Goal: Navigation & Orientation: Find specific page/section

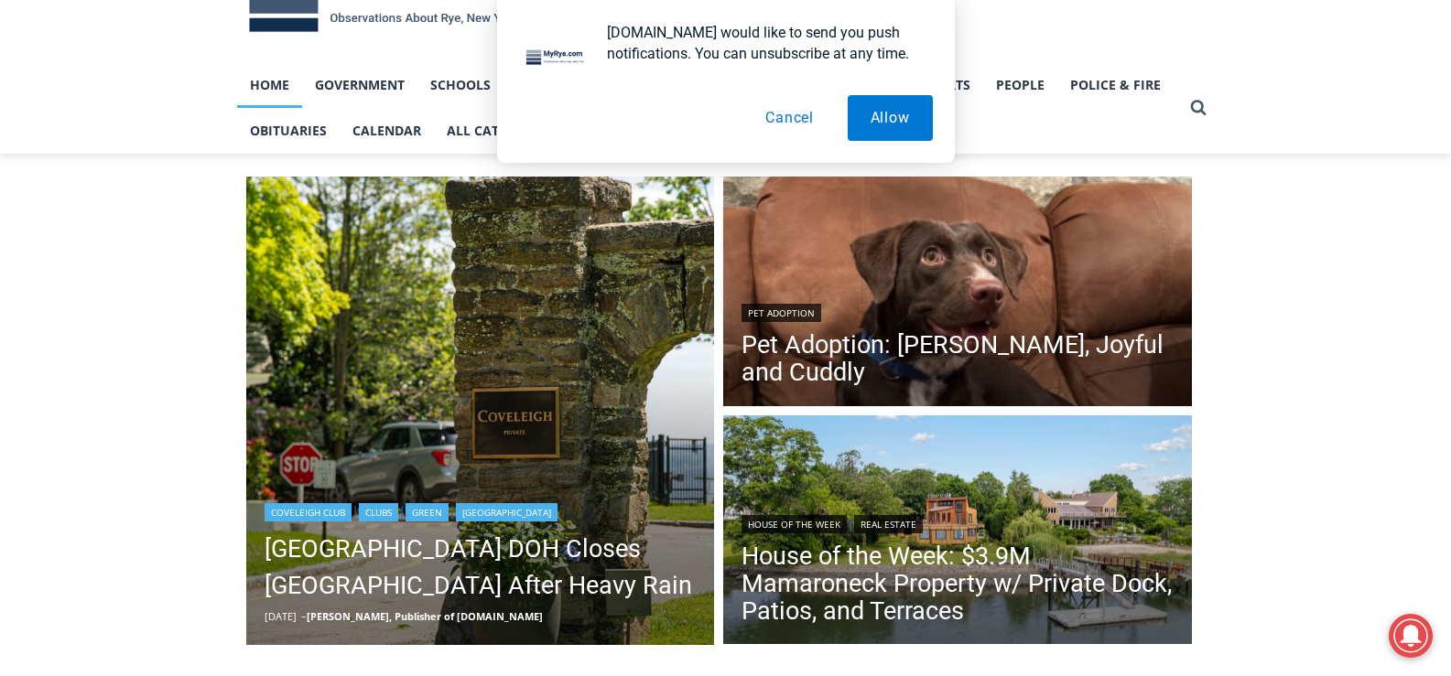
scroll to position [92, 0]
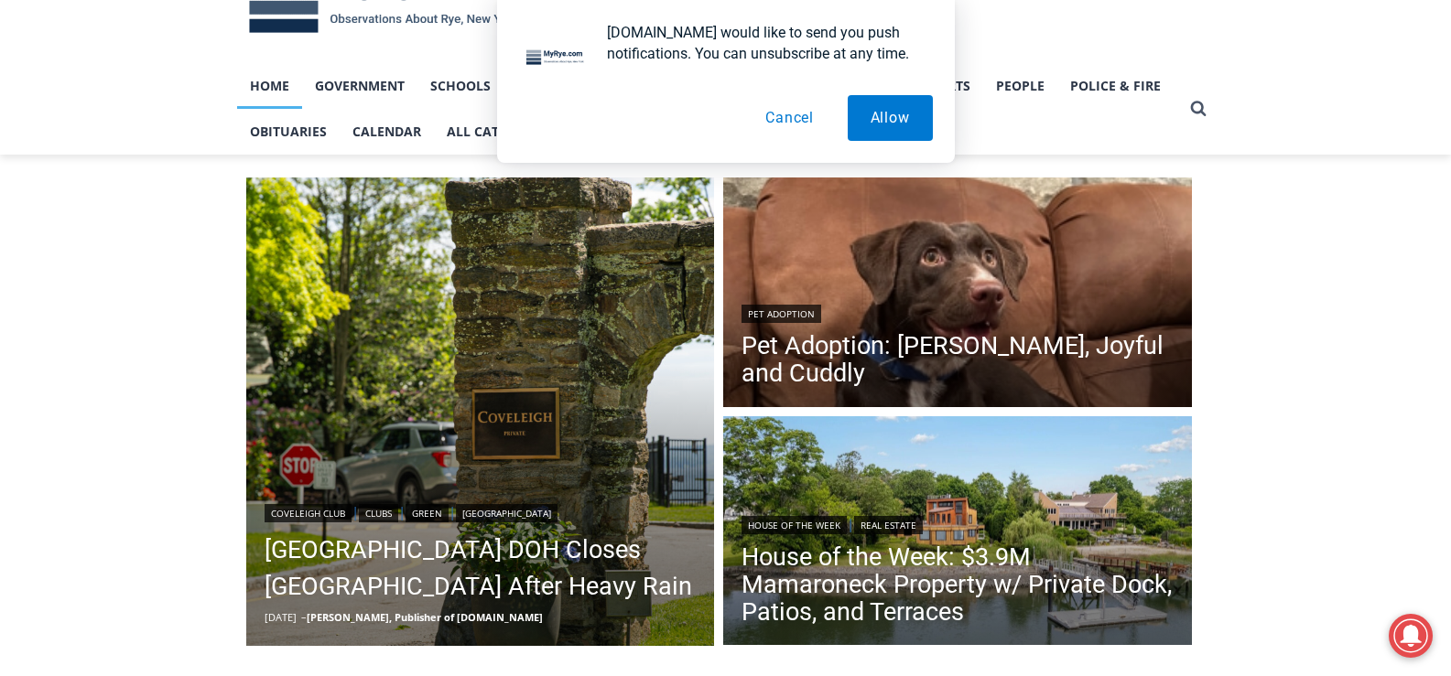
click at [784, 116] on button "Cancel" at bounding box center [789, 118] width 94 height 46
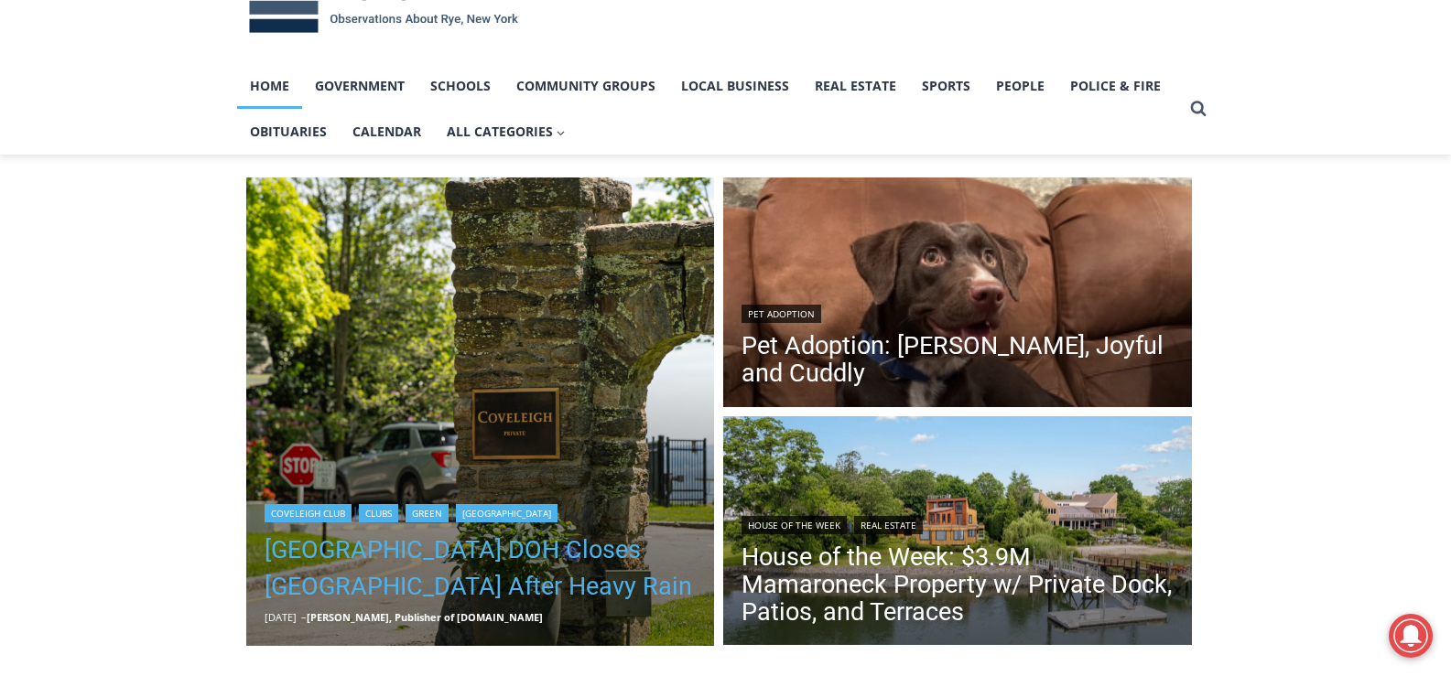
scroll to position [0, 0]
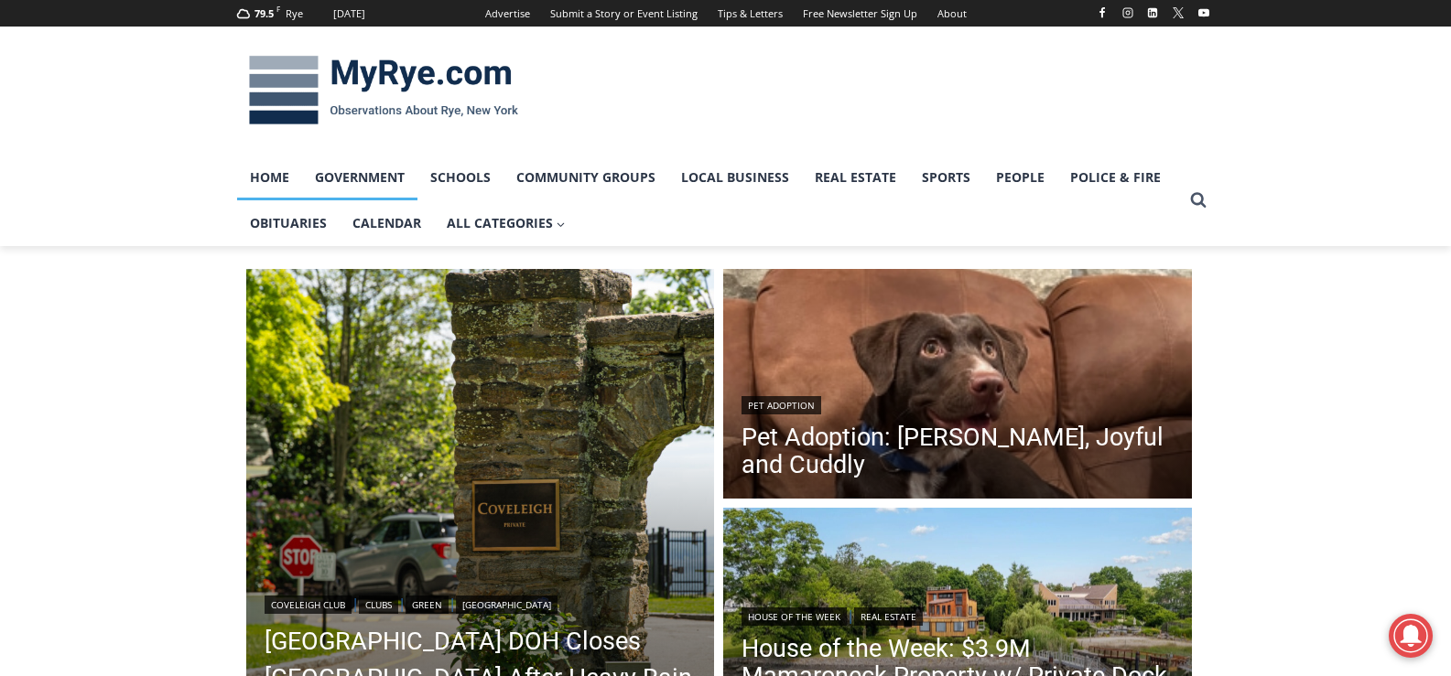
click at [352, 179] on link "Government" at bounding box center [359, 178] width 115 height 46
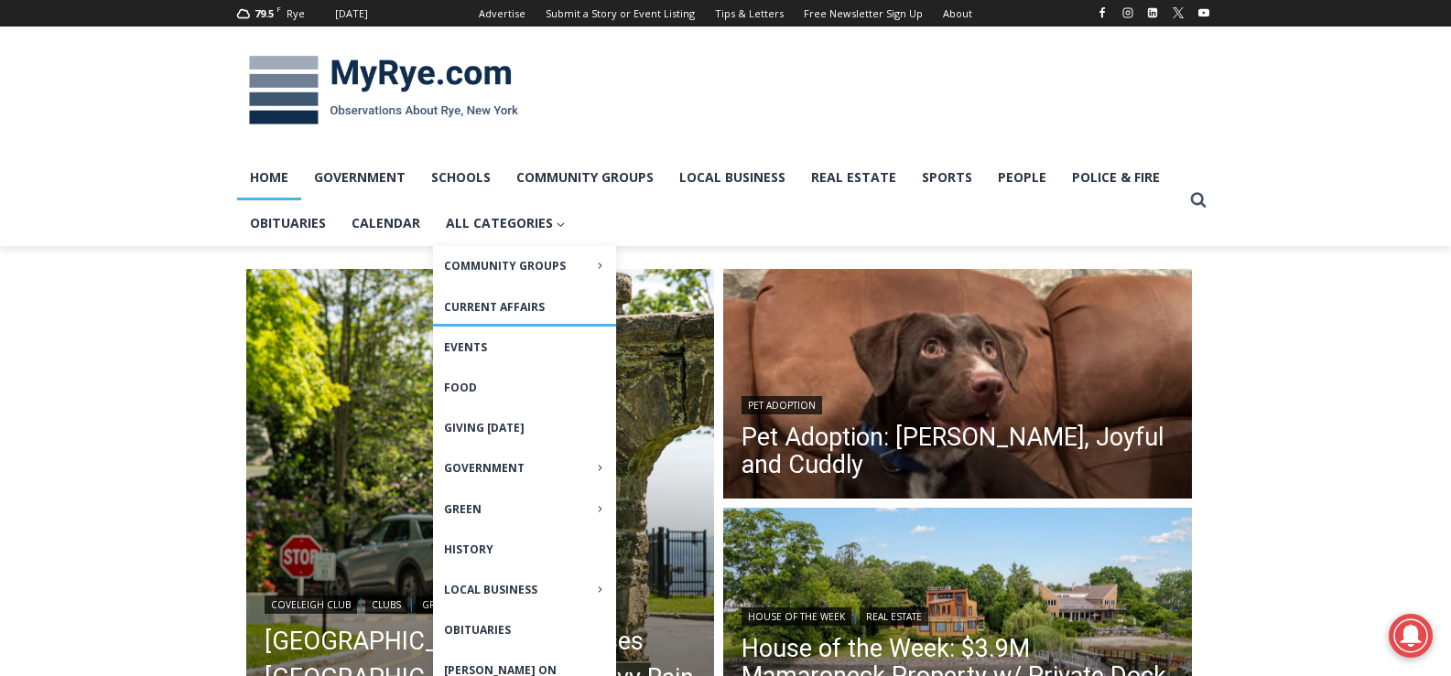
click at [477, 297] on link "Current Affairs" at bounding box center [524, 306] width 183 height 39
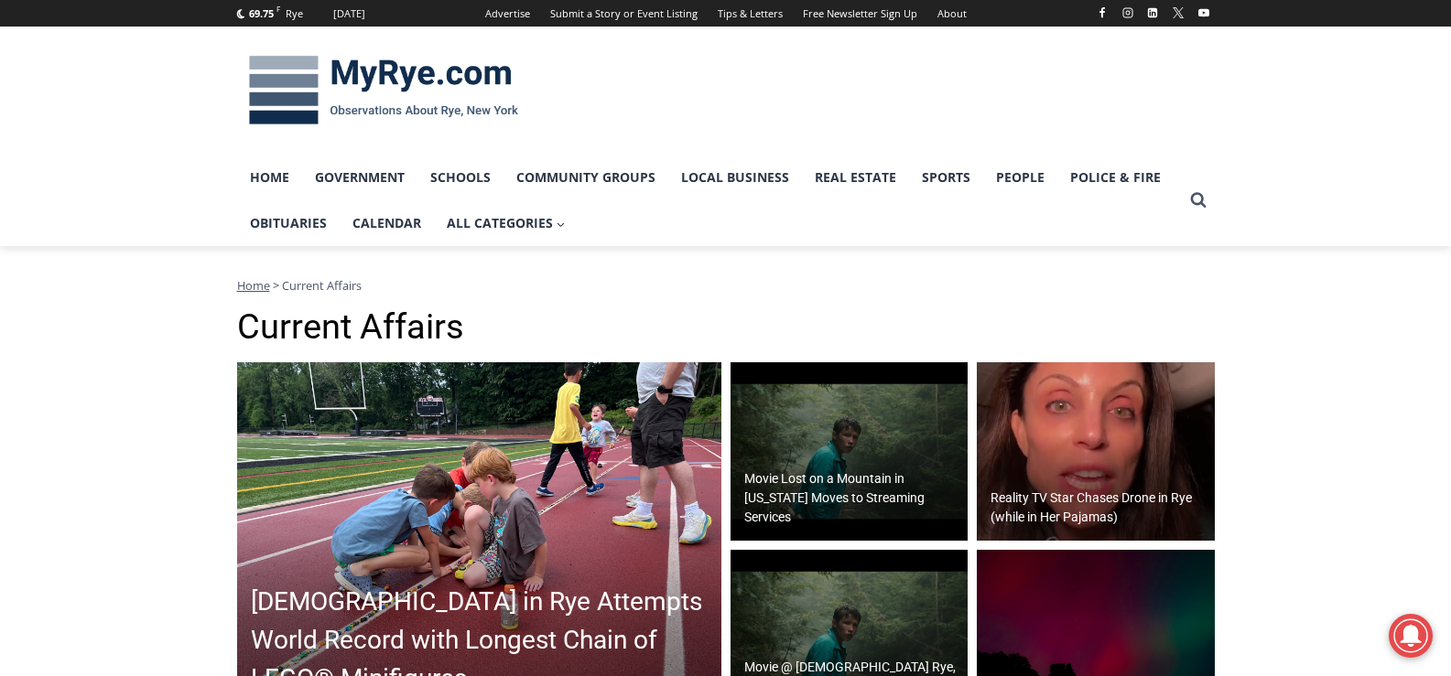
click at [283, 78] on img at bounding box center [383, 90] width 293 height 95
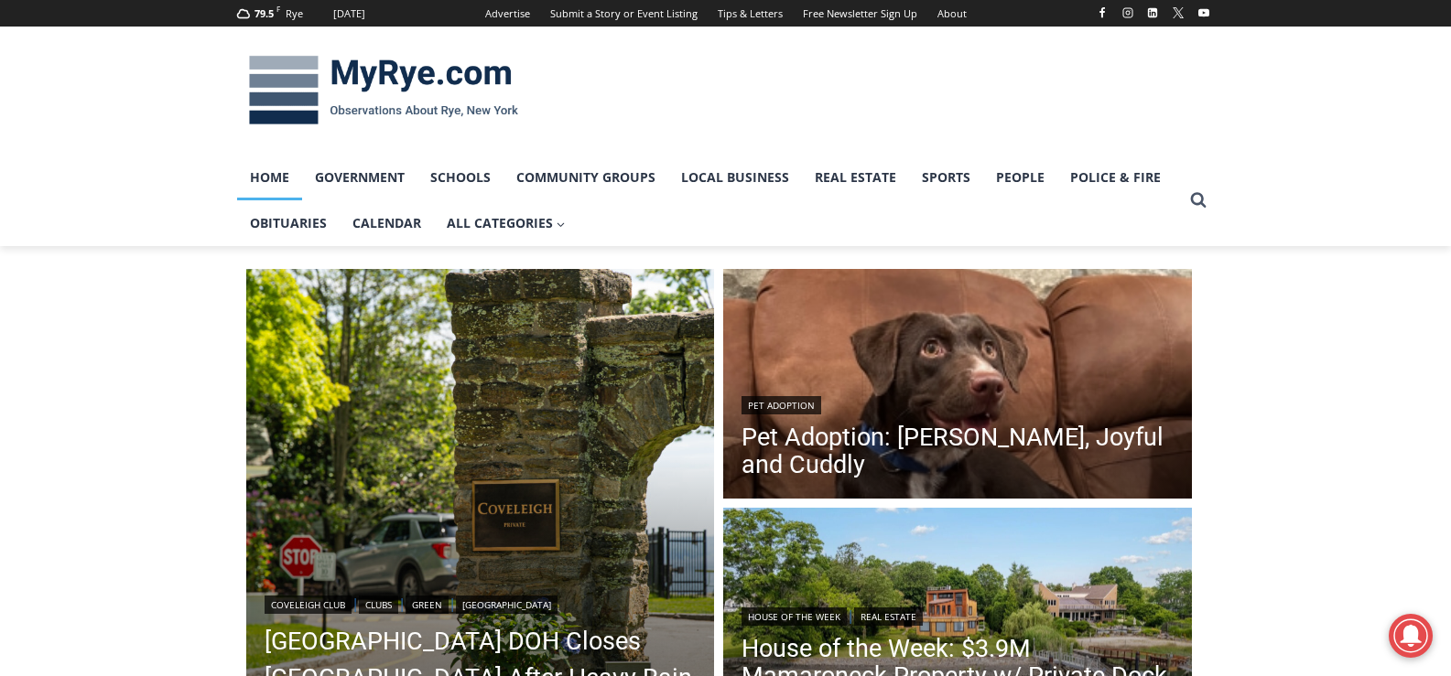
click at [269, 174] on link "Home" at bounding box center [269, 178] width 65 height 46
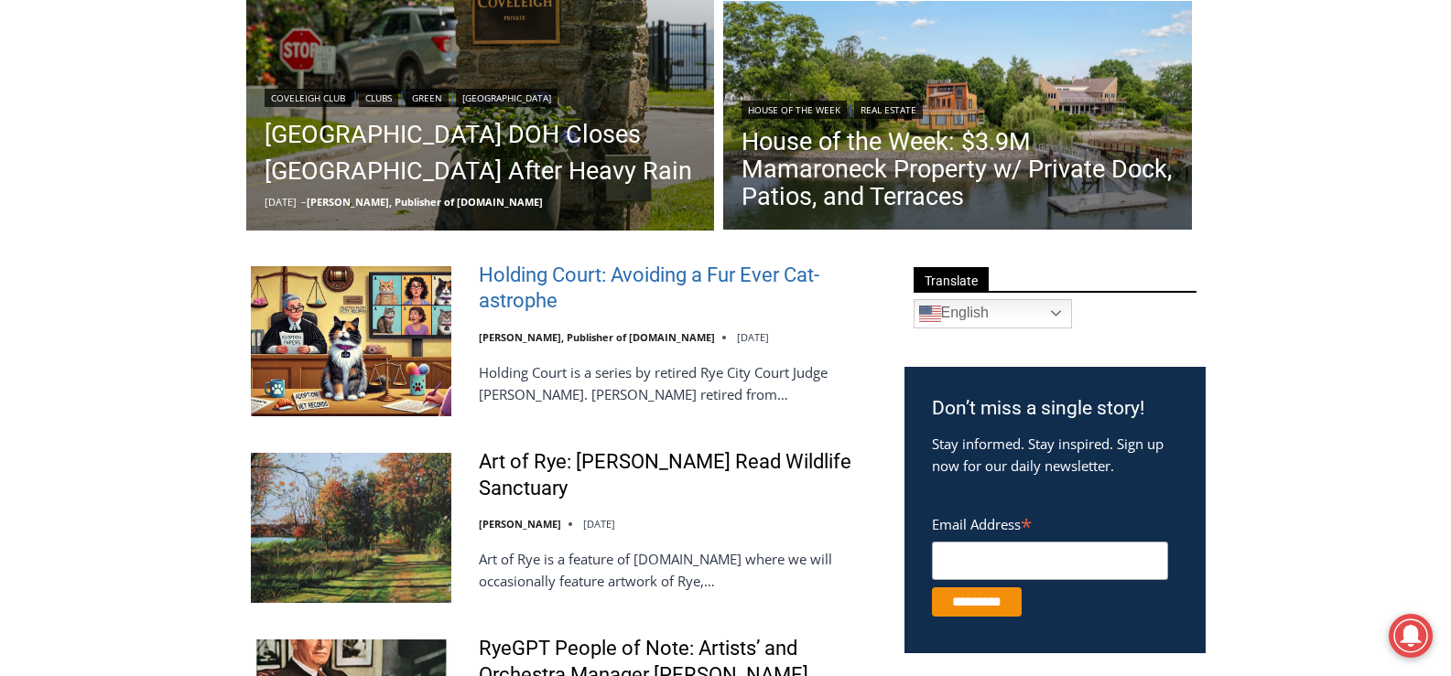
scroll to position [549, 0]
